Goal: Download file/media

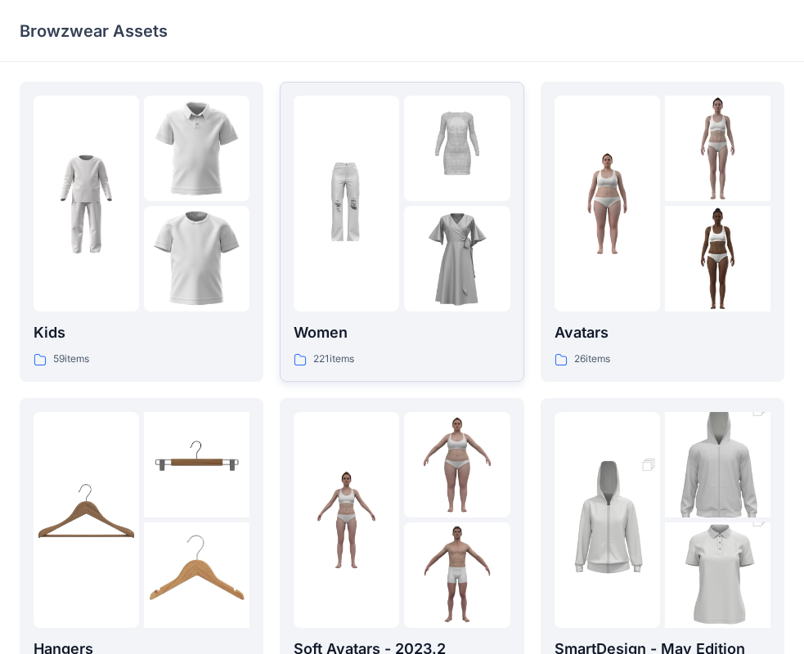
click at [430, 342] on p "Women" at bounding box center [402, 332] width 216 height 23
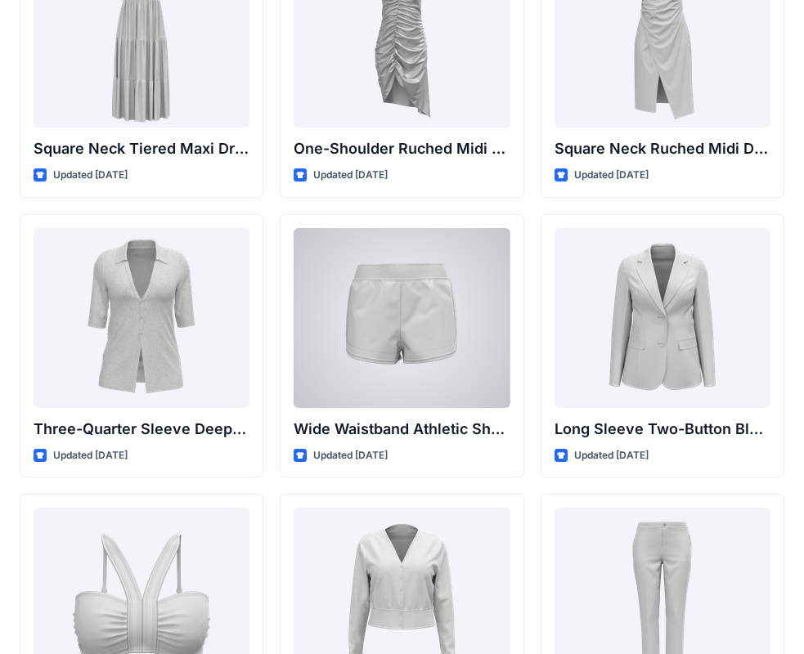
scroll to position [1270, 0]
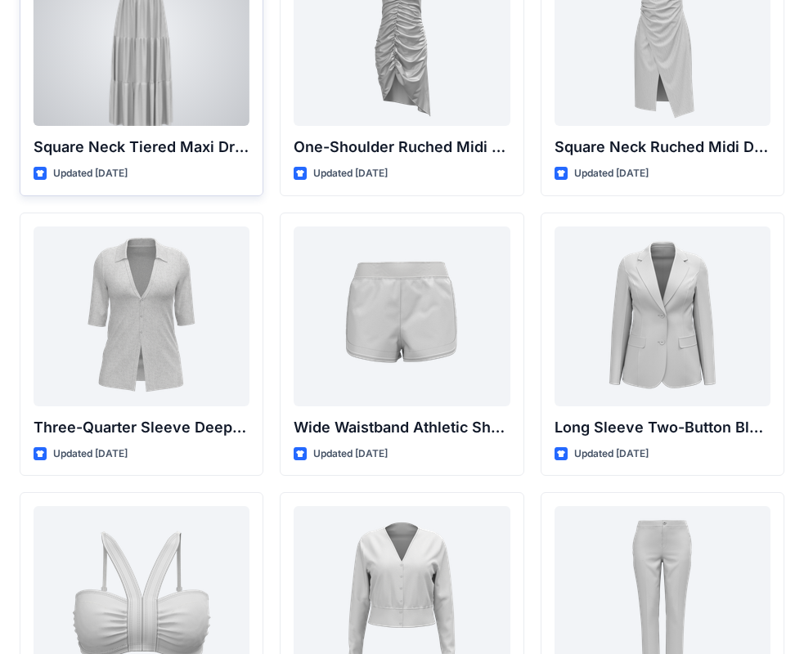
click at [128, 173] on p "Updated [DATE]" at bounding box center [90, 173] width 74 height 17
click at [141, 109] on div at bounding box center [142, 36] width 216 height 180
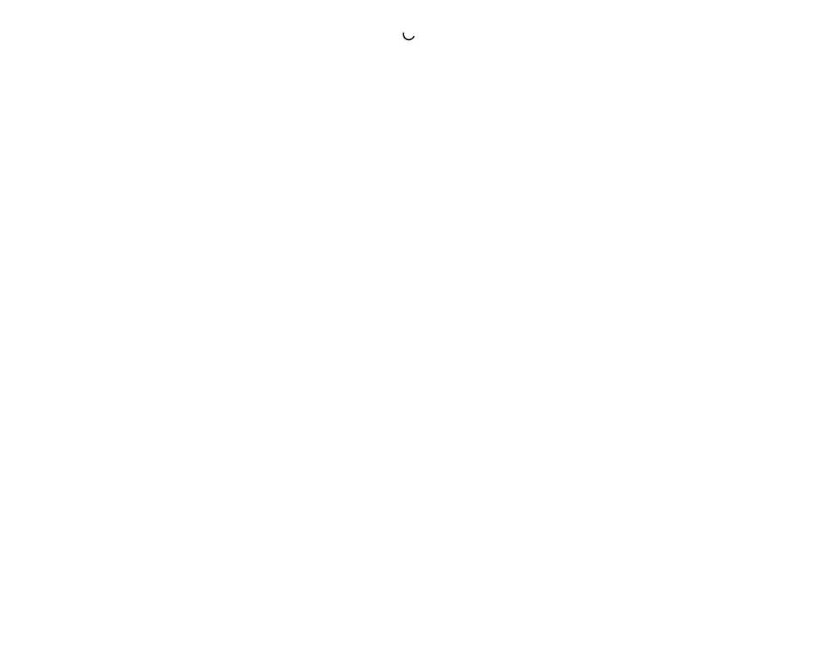
click at [141, 109] on div at bounding box center [409, 327] width 818 height 654
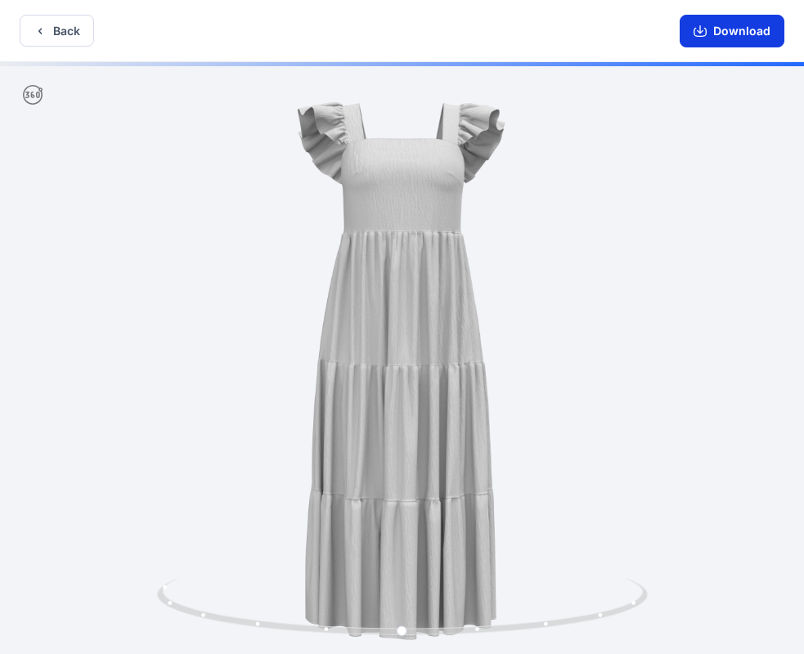
click at [717, 34] on button "Download" at bounding box center [732, 31] width 105 height 33
